Goal: Task Accomplishment & Management: Manage account settings

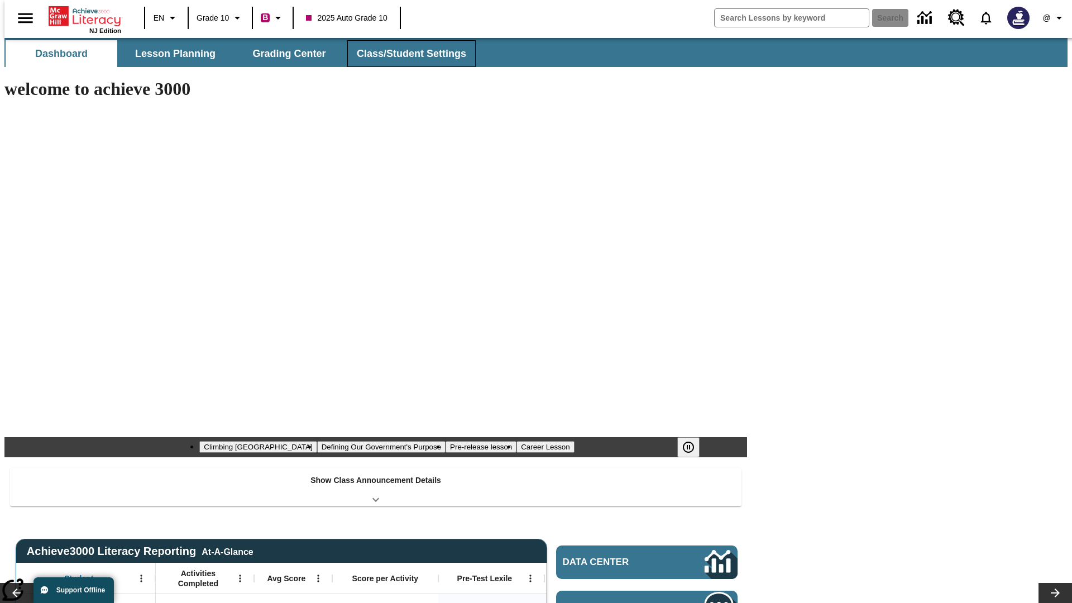
click at [405, 54] on span "Class/Student Settings" at bounding box center [411, 53] width 109 height 13
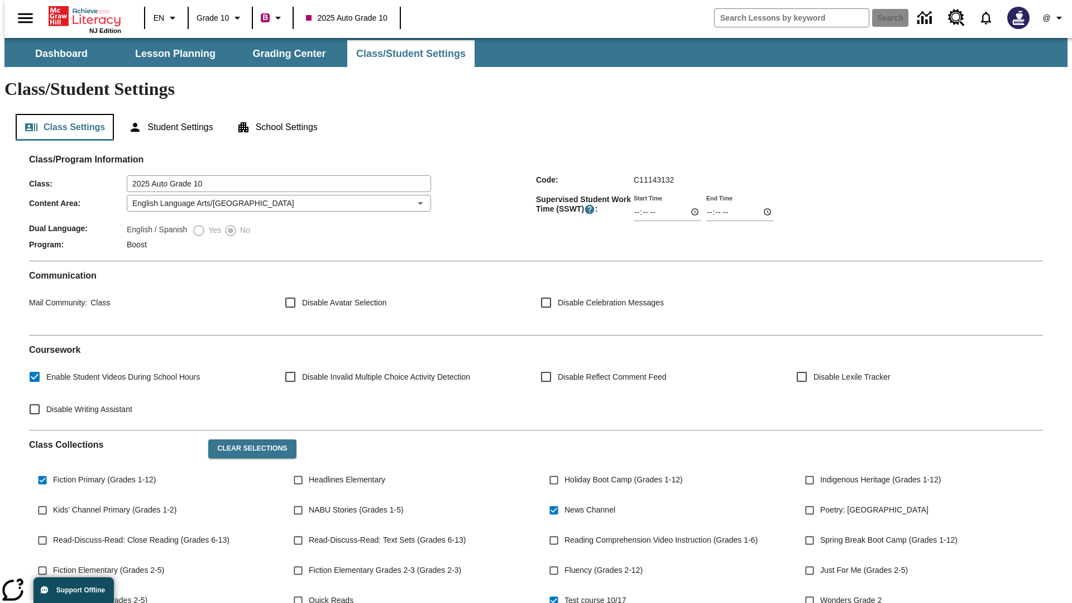
click at [60, 114] on button "Class Settings" at bounding box center [65, 127] width 98 height 27
type input "17:35"
type input "14:22"
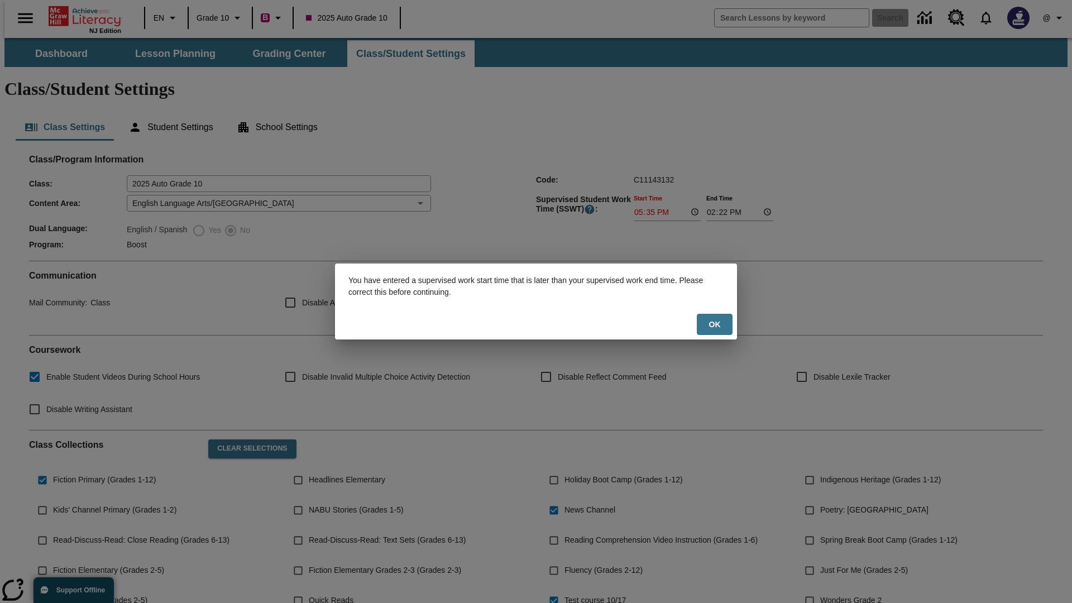
scroll to position [164, 0]
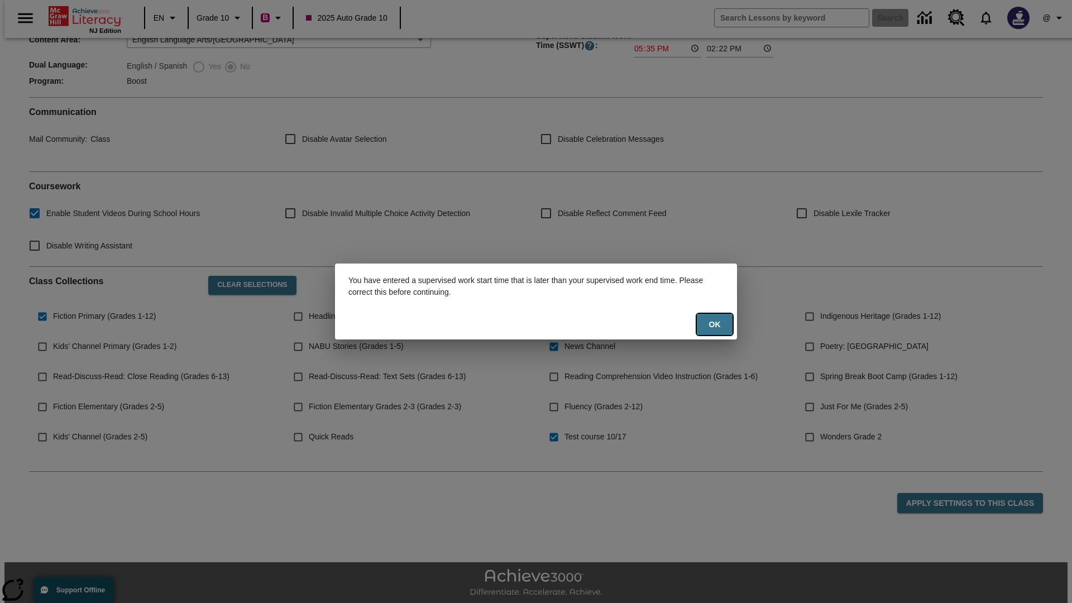
click at [715, 324] on button "Ok" at bounding box center [715, 325] width 36 height 22
